Goal: Navigation & Orientation: Find specific page/section

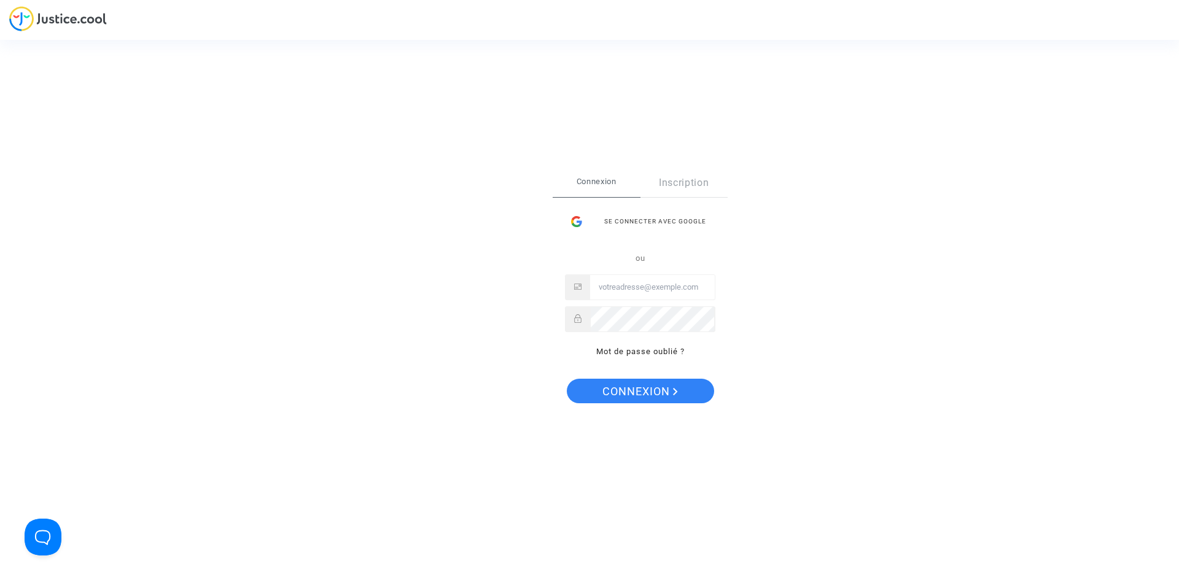
type input "[EMAIL_ADDRESS][DOMAIN_NAME]"
click at [645, 384] on span "Connexion" at bounding box center [641, 392] width 76 height 26
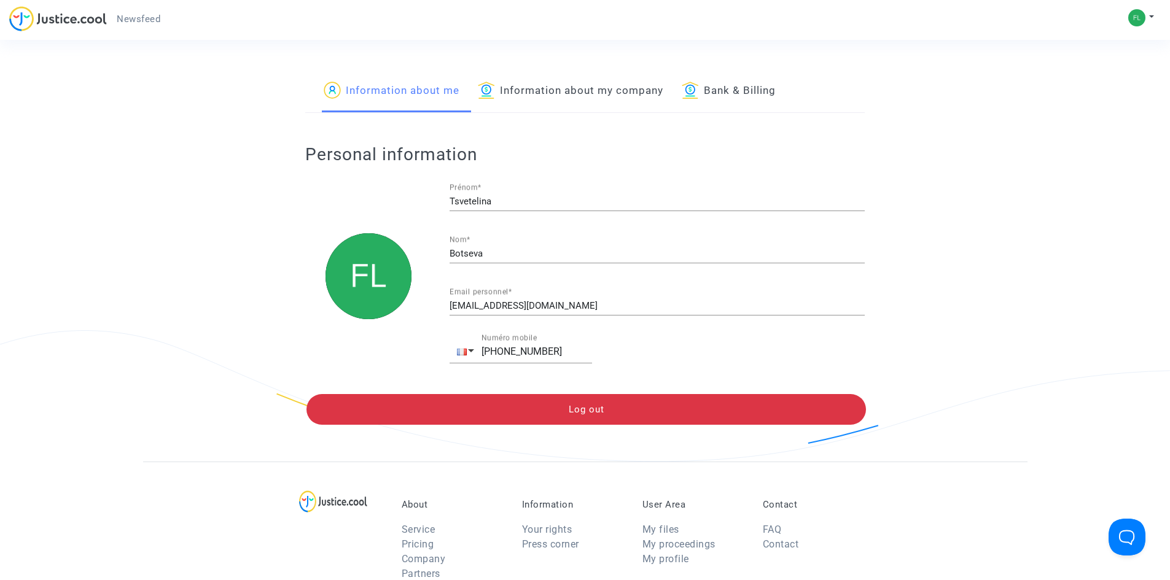
click at [96, 19] on img at bounding box center [58, 18] width 98 height 25
click at [149, 18] on span "Newsfeed" at bounding box center [139, 19] width 44 height 11
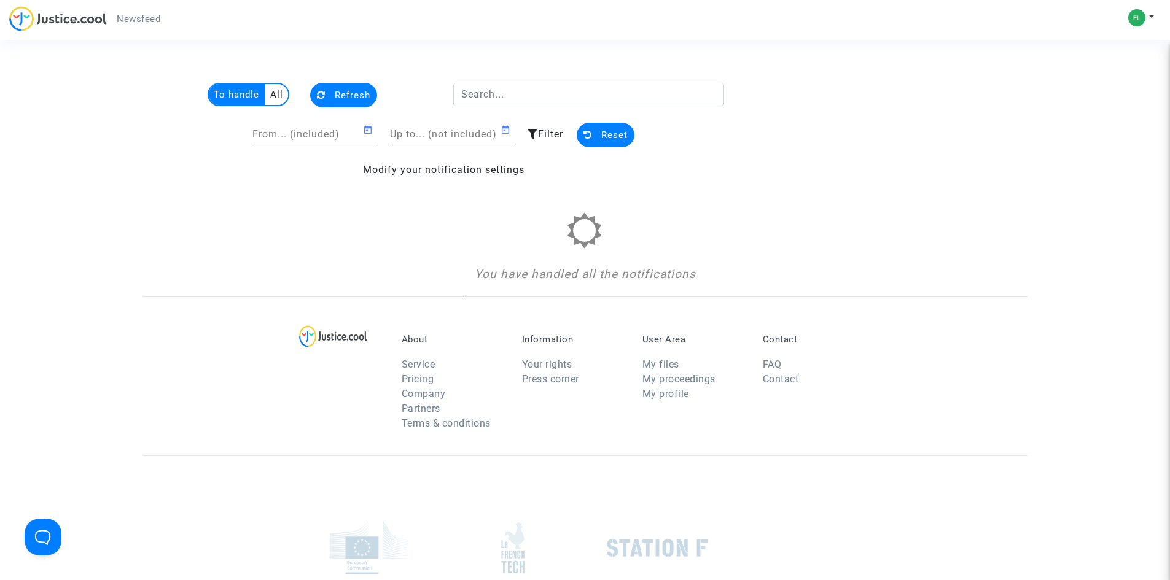
click at [482, 249] on div "You have handled all the notifications" at bounding box center [585, 248] width 560 height 71
